Goal: Find specific page/section

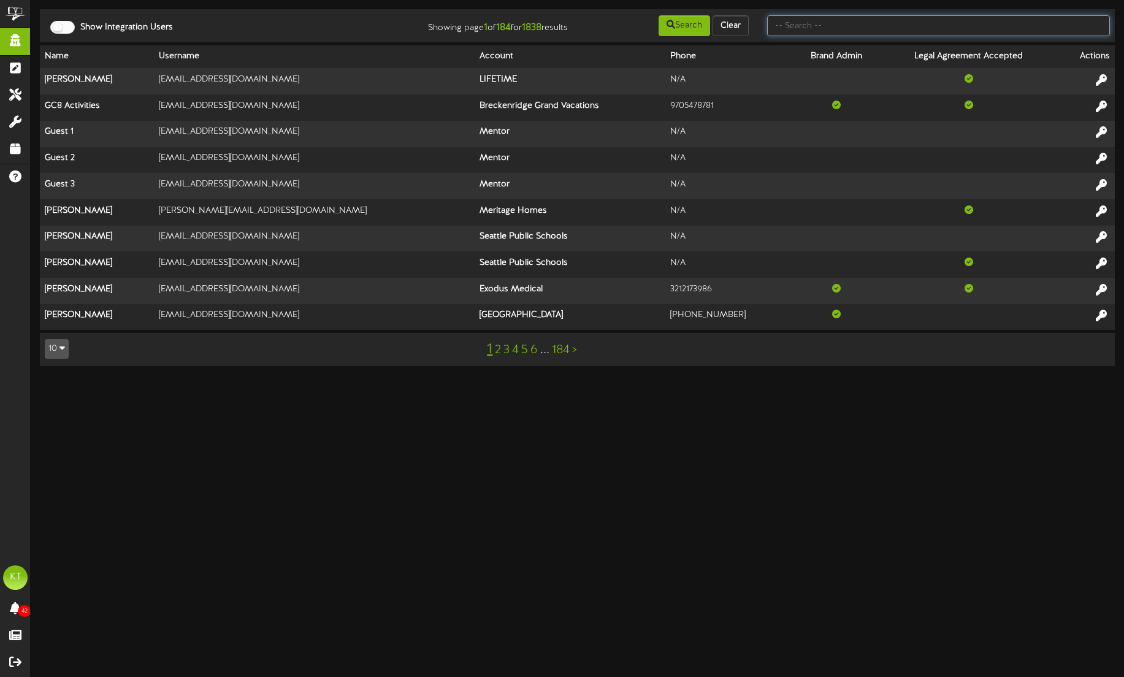
click at [826, 25] on input "text" at bounding box center [938, 25] width 343 height 21
type input "brown fox"
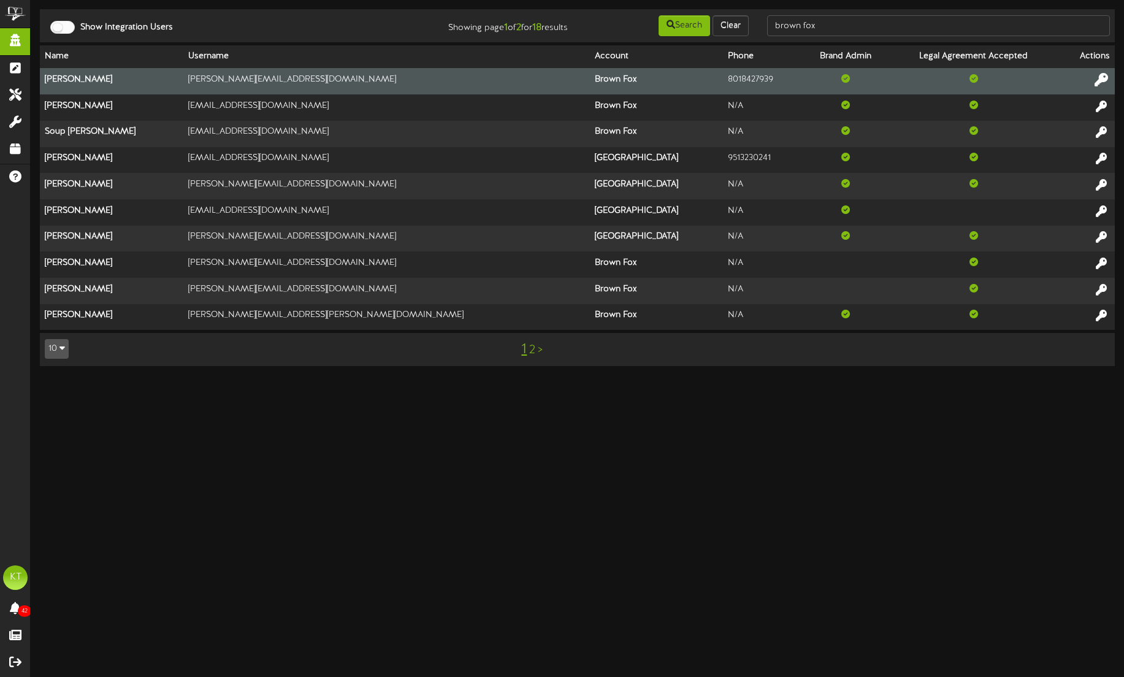
click at [1097, 79] on icon at bounding box center [1101, 79] width 13 height 13
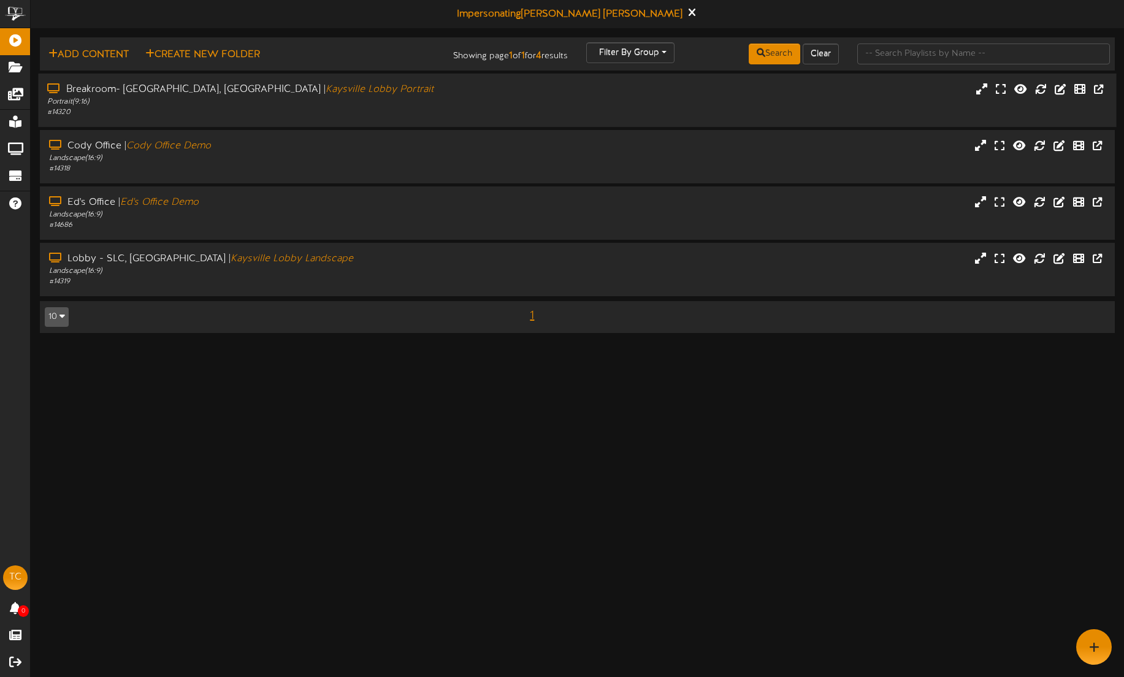
click at [127, 101] on div "Portrait ( 9:16 )" at bounding box center [262, 102] width 431 height 10
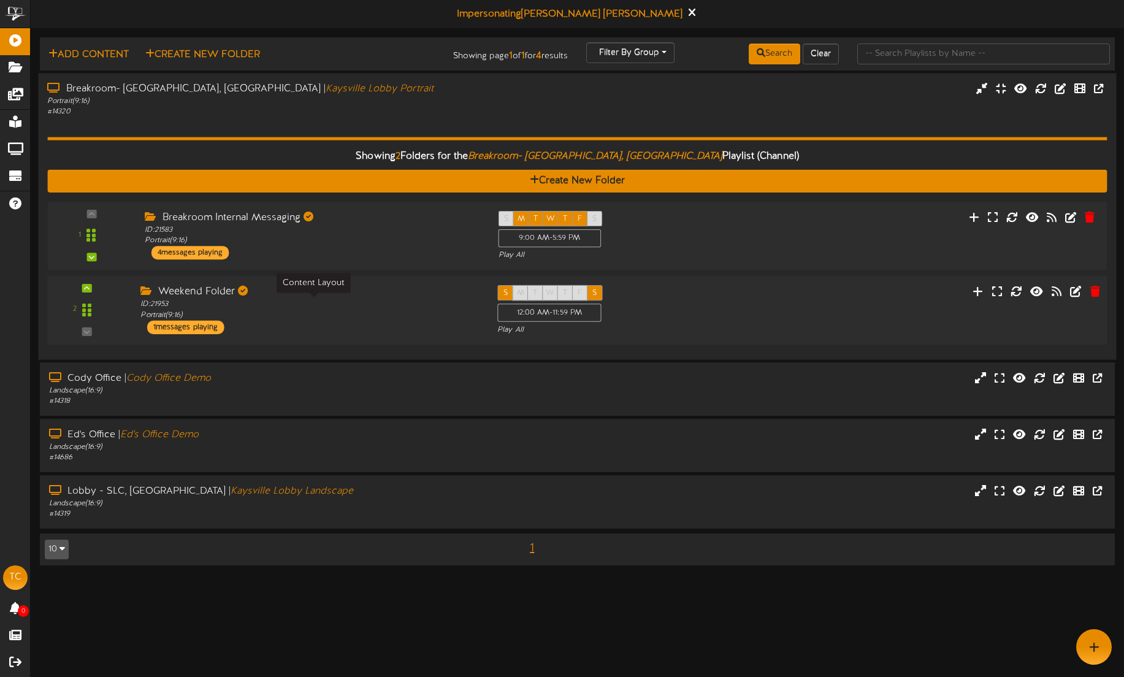
click at [250, 298] on div "Weekend Folder" at bounding box center [309, 292] width 338 height 14
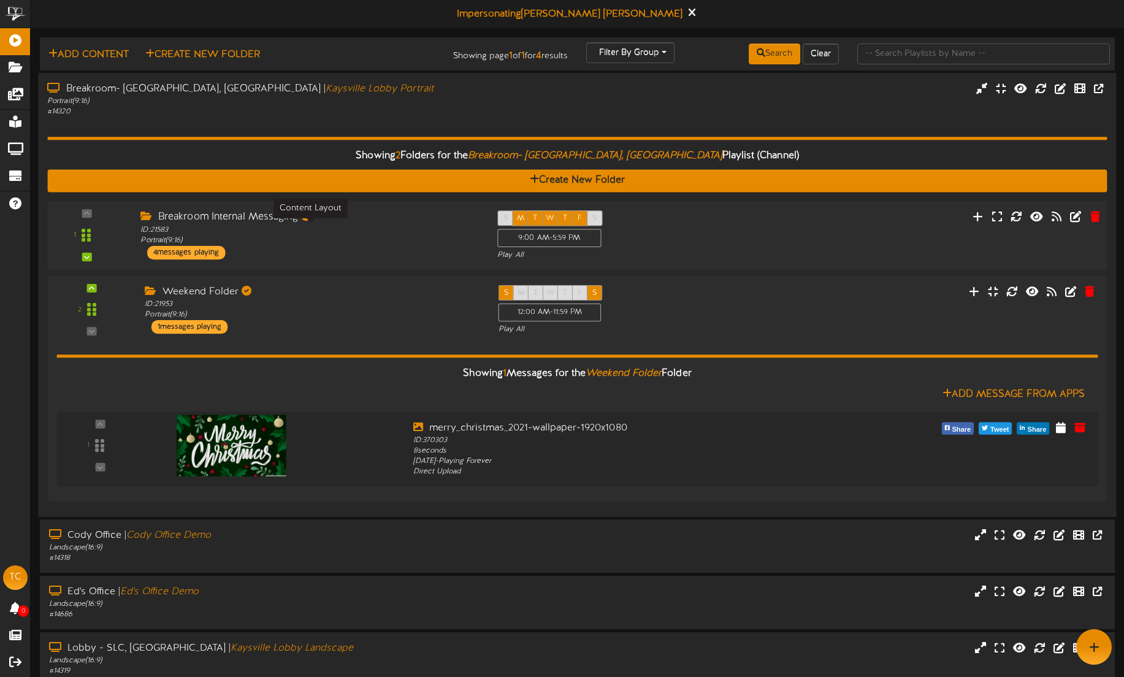
click at [345, 234] on div "ID: 21583 Portrait ( 9:16 )" at bounding box center [309, 235] width 338 height 21
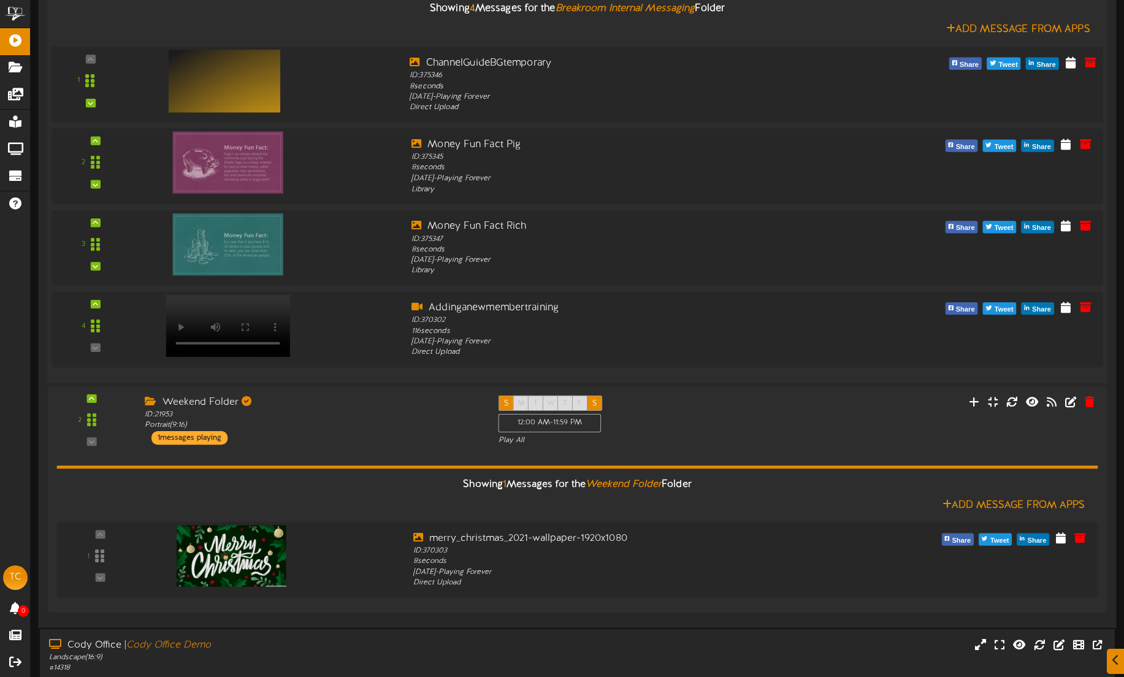
scroll to position [457, 0]
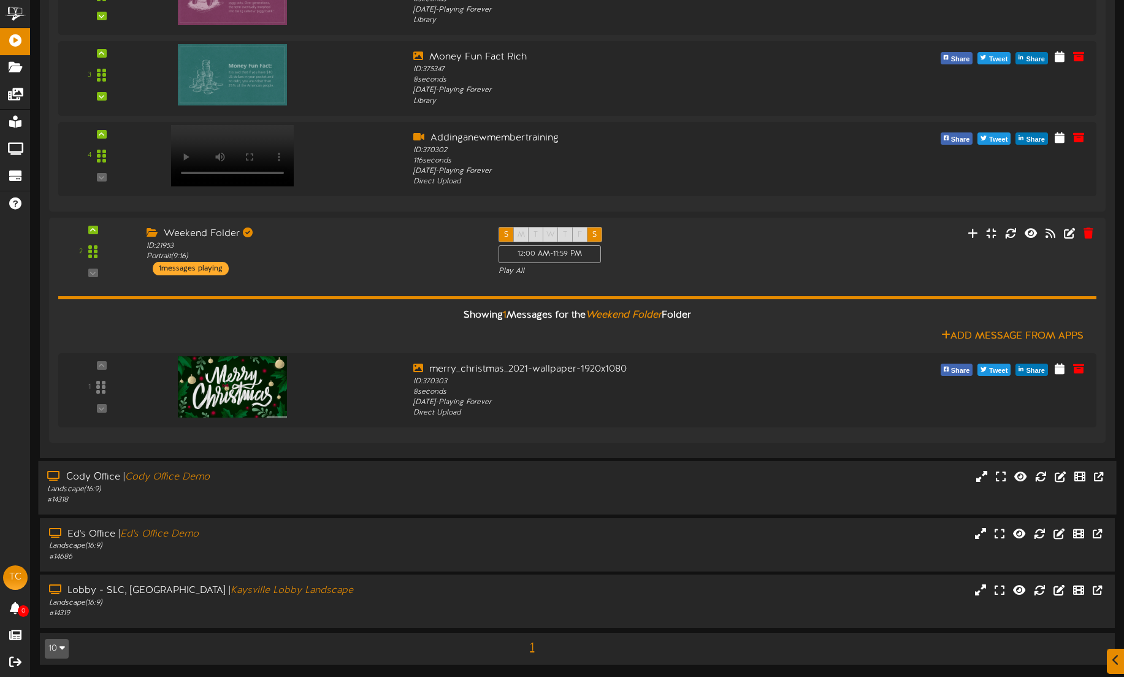
click at [277, 482] on div "Cody Office | Cody Office Demo" at bounding box center [262, 477] width 431 height 14
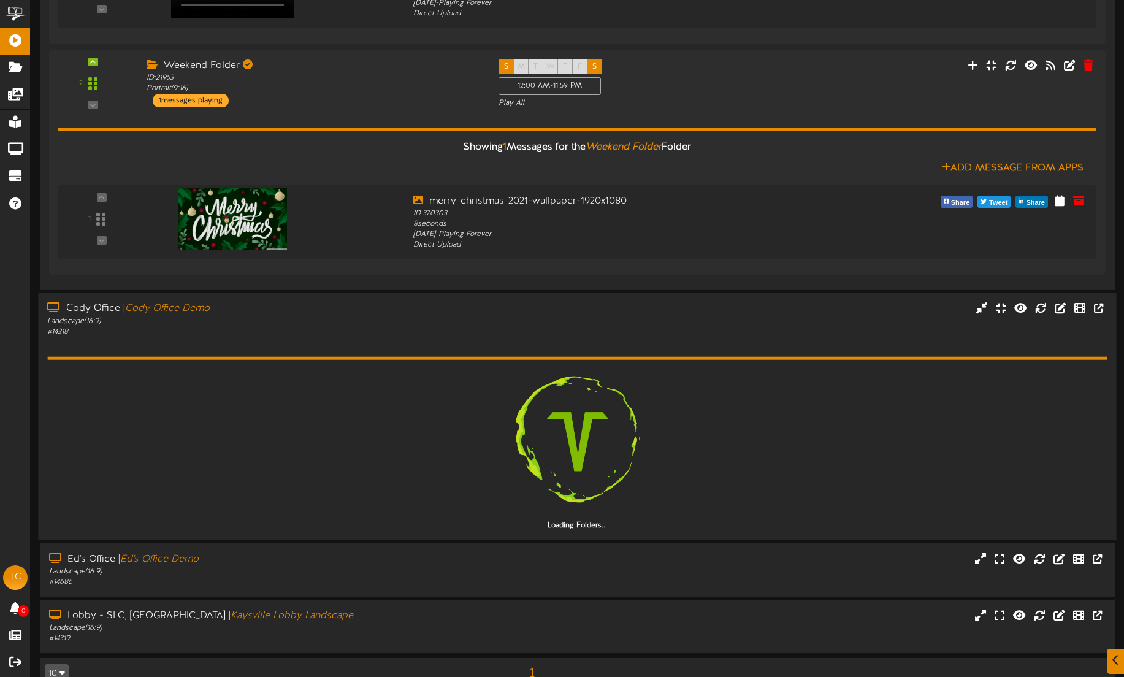
scroll to position [650, 0]
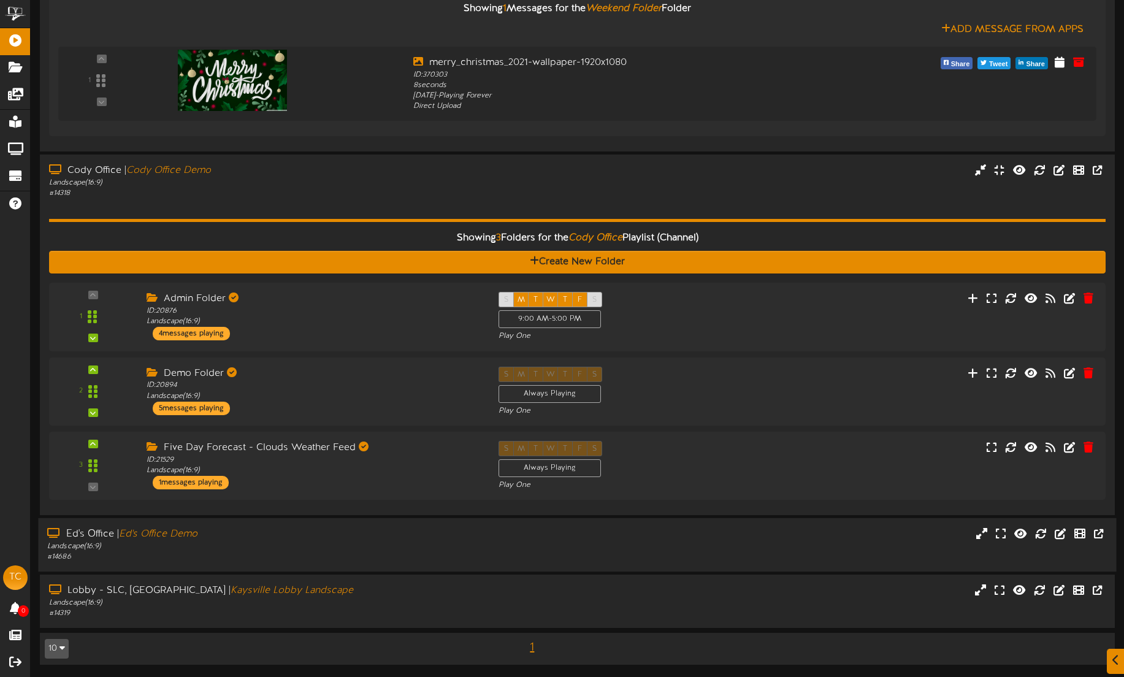
click at [270, 548] on div "Landscape ( 16:9 )" at bounding box center [262, 547] width 431 height 10
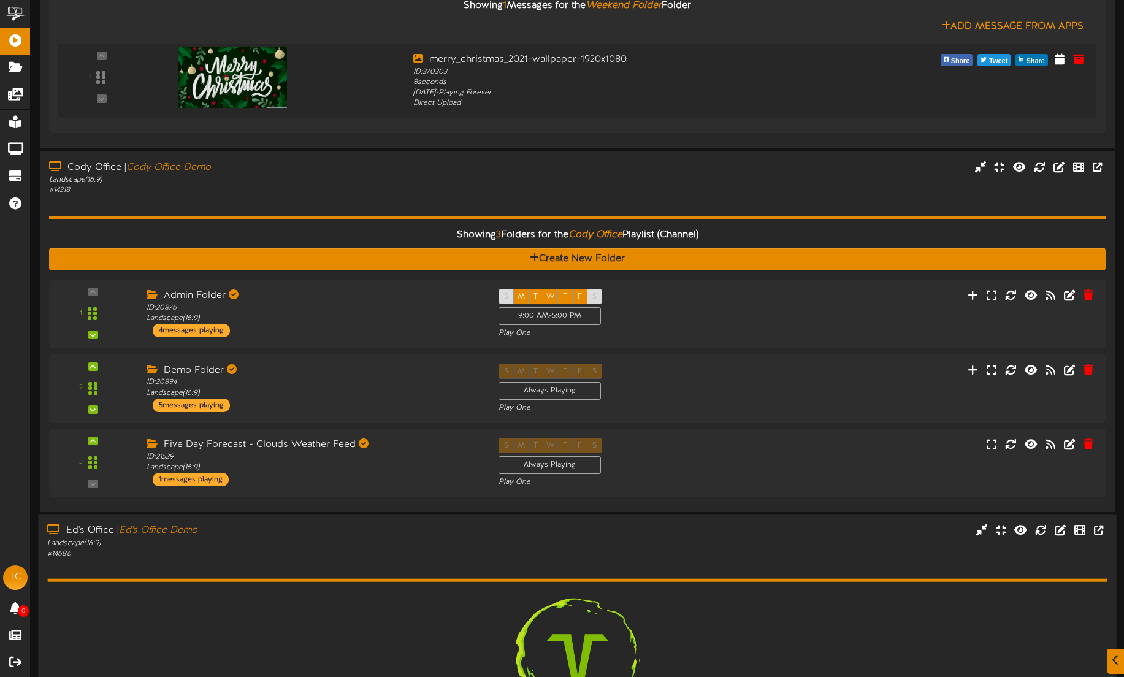
scroll to position [957, 0]
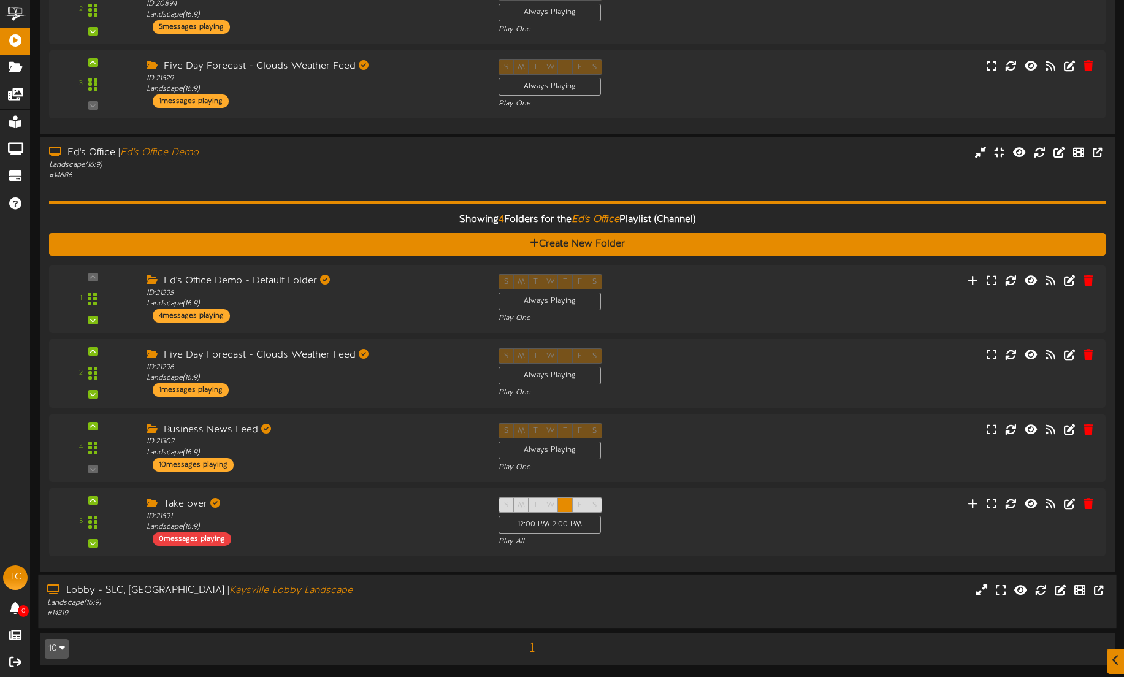
click at [297, 599] on div "Landscape ( 16:9 )" at bounding box center [262, 603] width 431 height 10
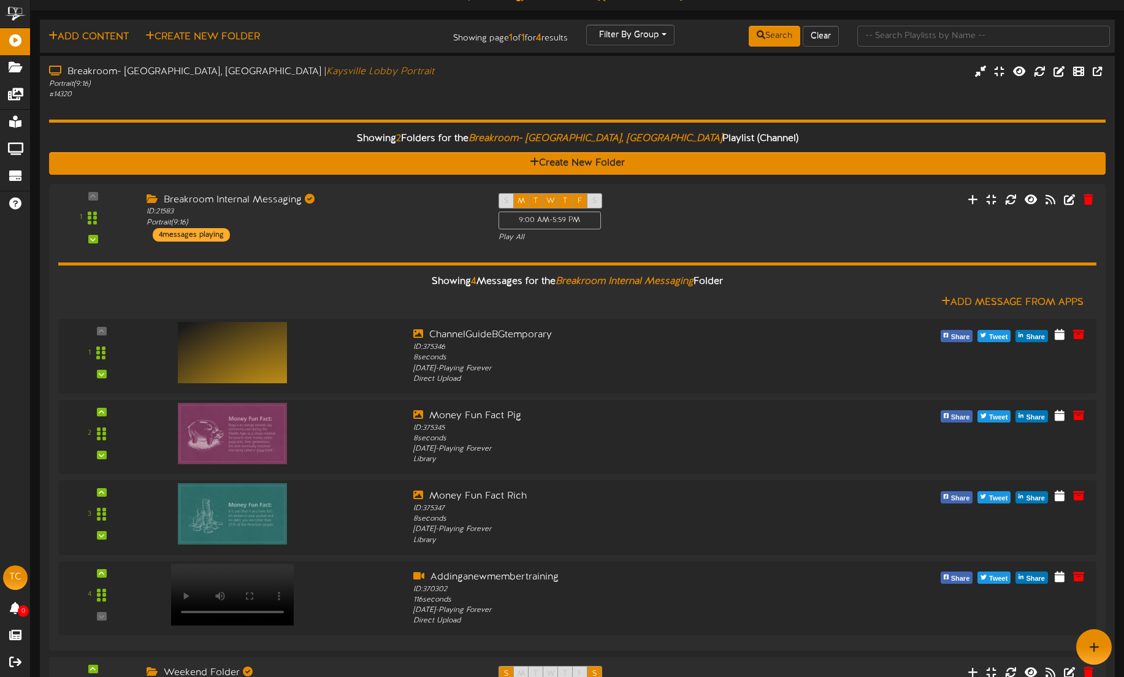
scroll to position [0, 0]
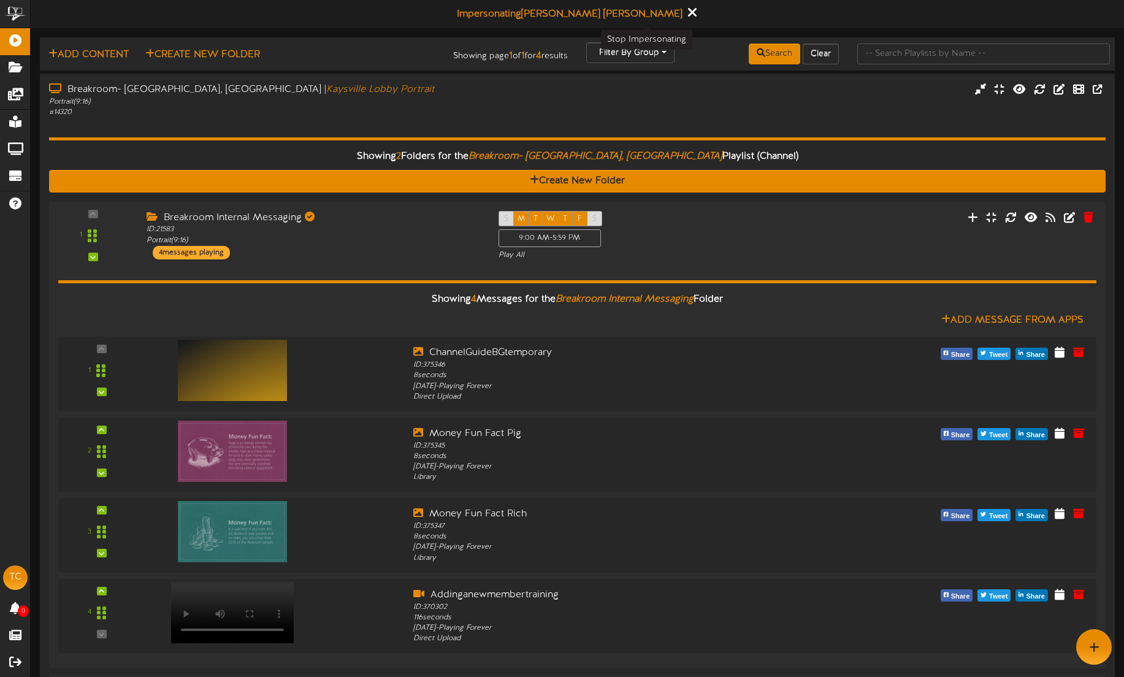
click at [684, 13] on button at bounding box center [691, 13] width 15 height 19
